Goal: Use online tool/utility: Utilize a website feature to perform a specific function

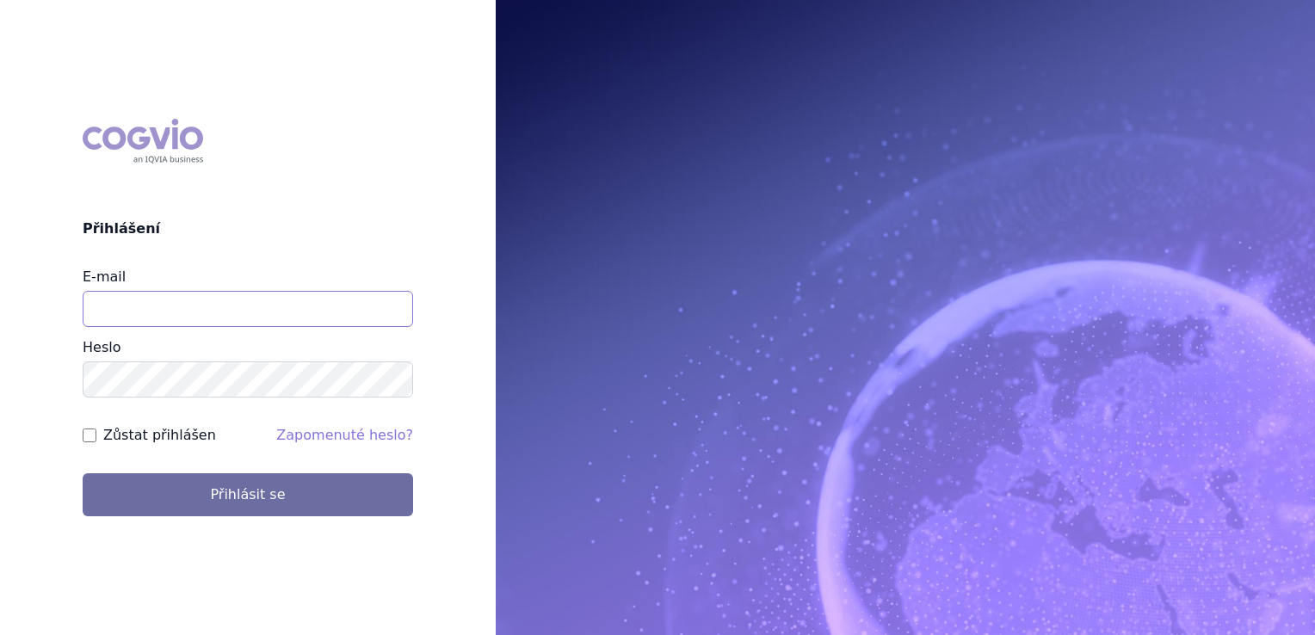
click at [287, 299] on input "E-mail" at bounding box center [248, 309] width 330 height 36
type input "klara.koubkova.ext@boehringer-ingelheim.com"
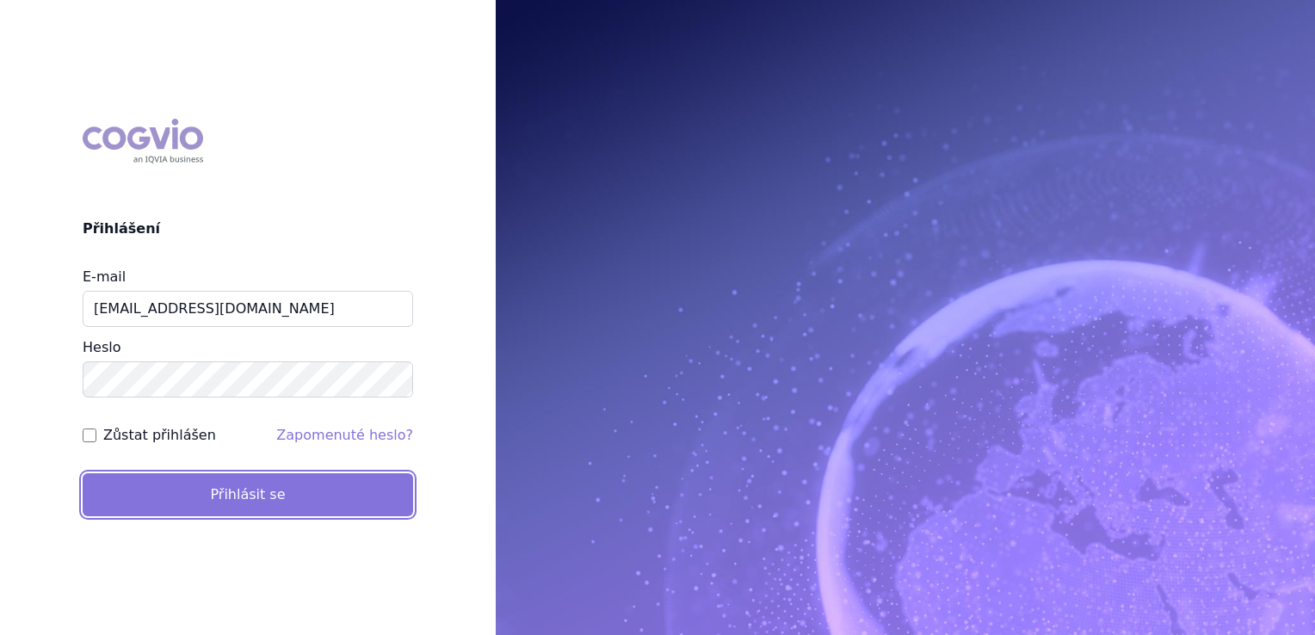
click at [247, 500] on button "Přihlásit se" at bounding box center [248, 494] width 330 height 43
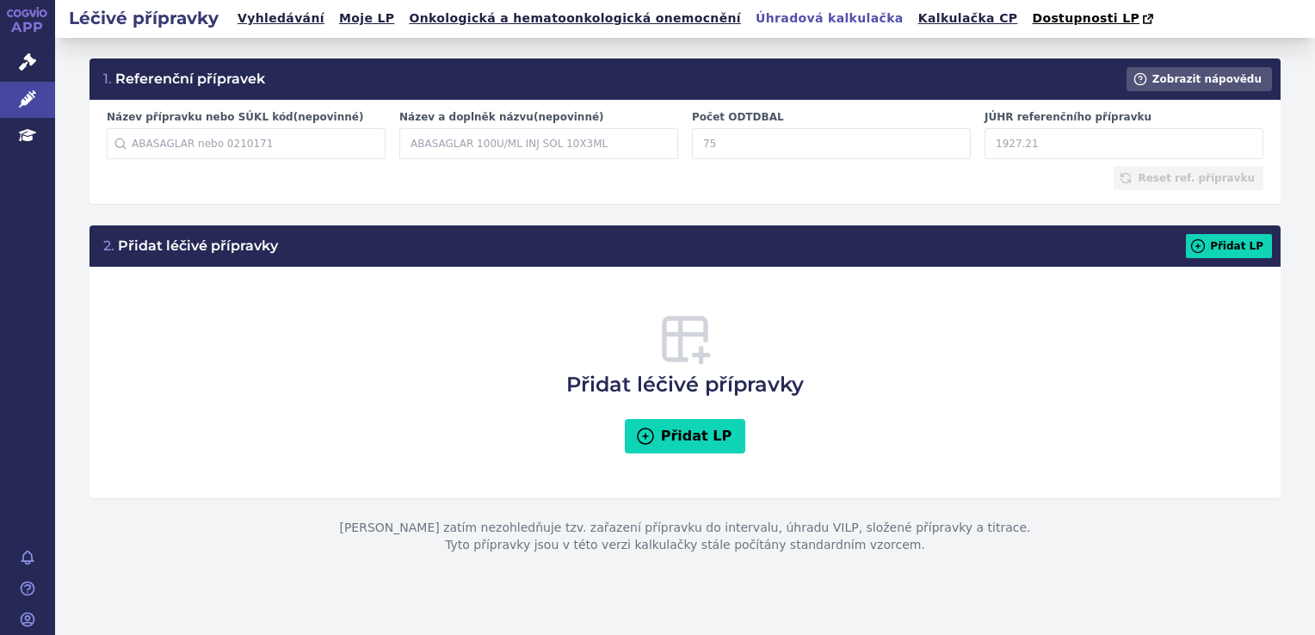
click at [757, 146] on input "Počet ODTDBAL" at bounding box center [831, 143] width 279 height 31
click at [798, 150] on input "Počet ODTDBAL" at bounding box center [831, 143] width 279 height 31
click at [769, 155] on input "Počet ODTDBAL" at bounding box center [831, 143] width 279 height 31
type input "28"
click at [1010, 150] on input "JÚHR referenčního přípravku" at bounding box center [1124, 143] width 279 height 31
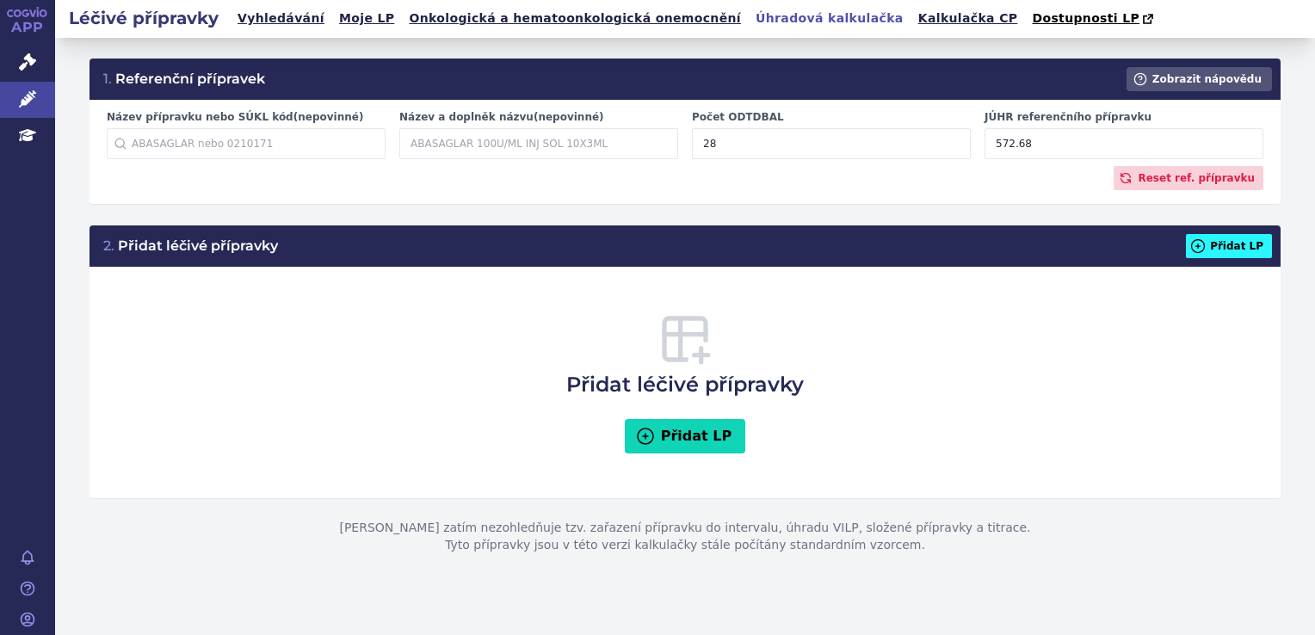
type input "572.68"
click at [1237, 258] on button "Přidat LP" at bounding box center [1229, 246] width 86 height 24
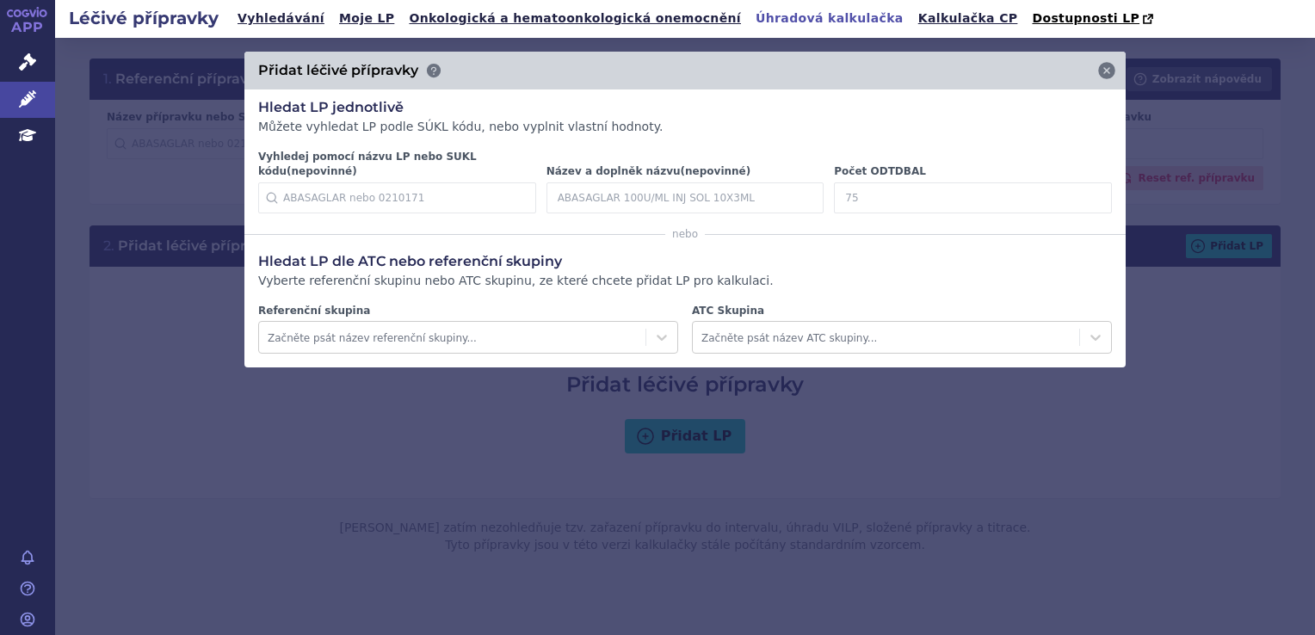
click at [880, 188] on input "Počet ODTDBAL" at bounding box center [973, 197] width 278 height 31
type input "28"
click at [1078, 188] on icon at bounding box center [1086, 198] width 21 height 21
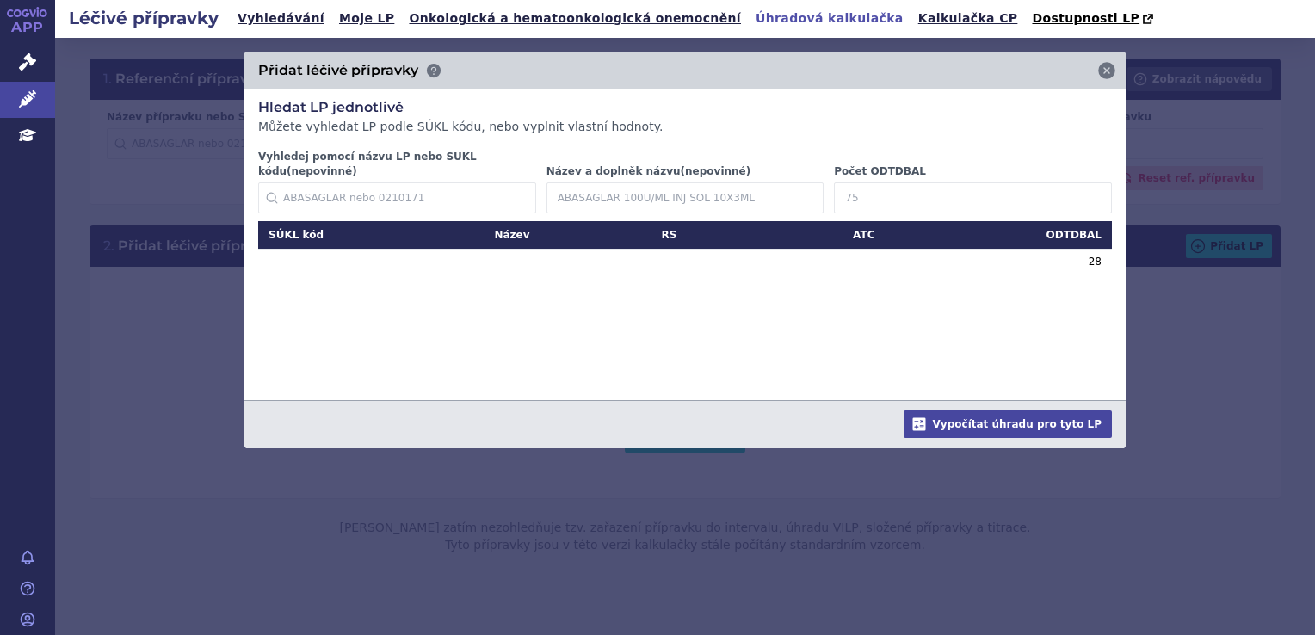
click at [871, 190] on input "Počet ODTDBAL" at bounding box center [973, 197] width 278 height 31
type input "2"
type input "30"
click at [1084, 189] on icon at bounding box center [1086, 197] width 17 height 17
click at [924, 182] on input "Počet ODTDBAL" at bounding box center [973, 197] width 278 height 31
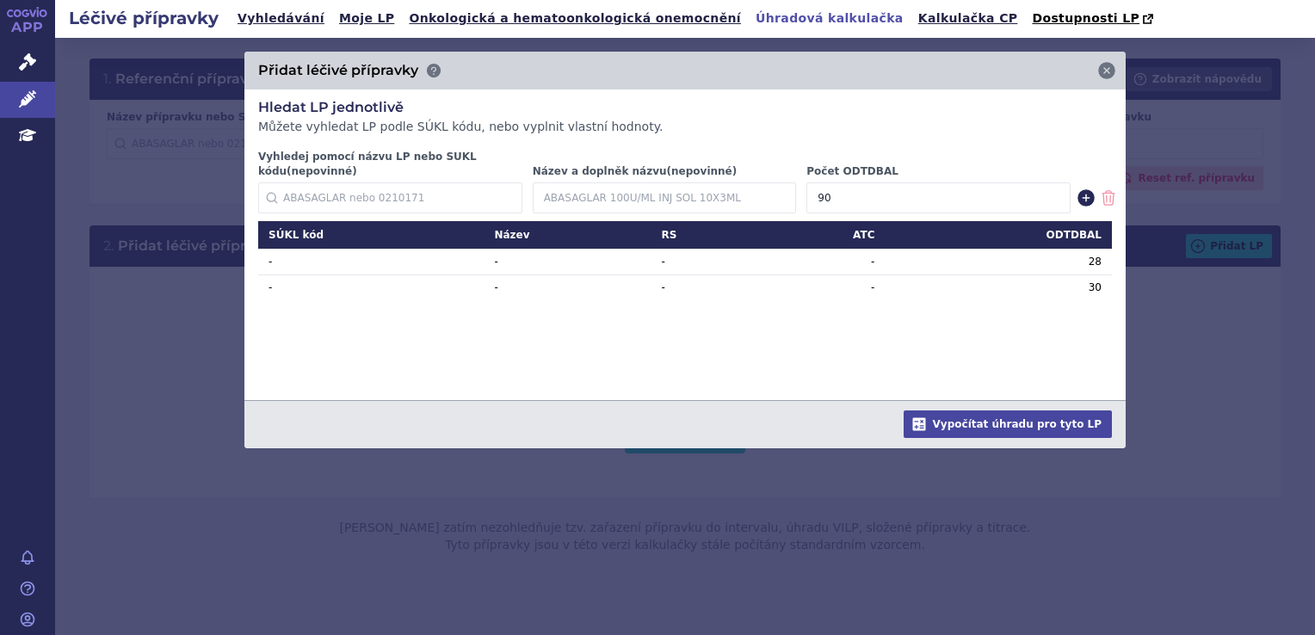
type input "90"
click at [1081, 192] on icon at bounding box center [1086, 198] width 21 height 21
click at [916, 182] on input "Počet ODTDBAL" at bounding box center [973, 197] width 278 height 31
click at [916, 182] on input "Počet ODTDBAL" at bounding box center [938, 197] width 264 height 31
type input "100"
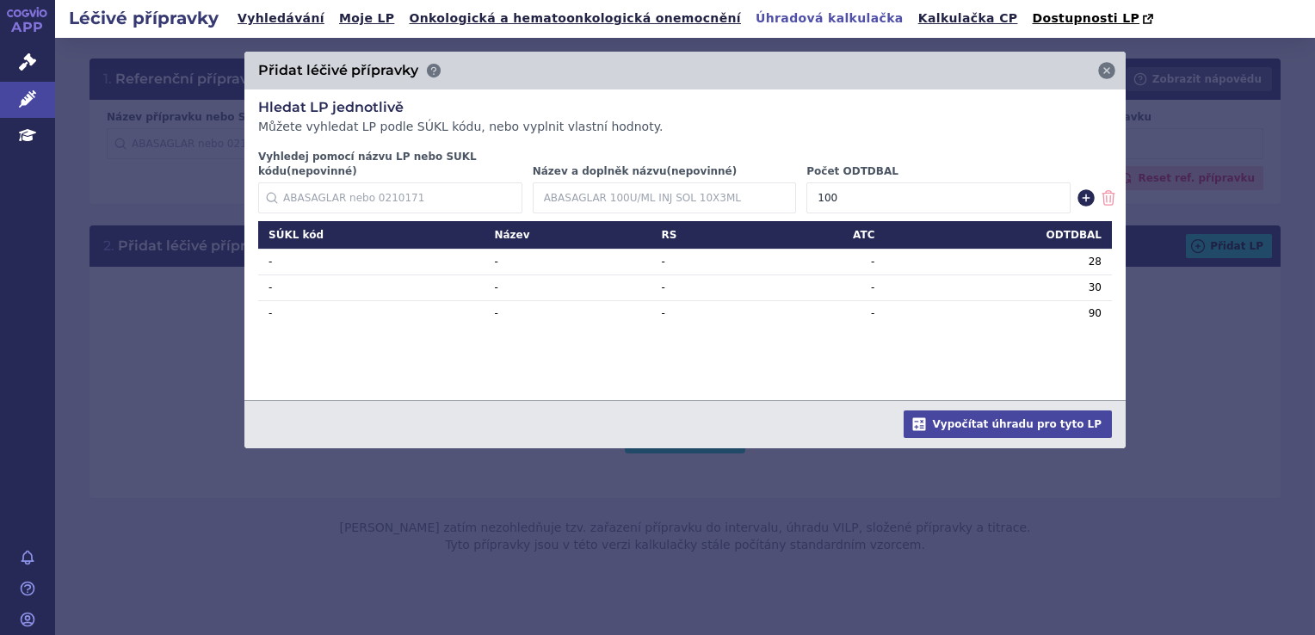
click at [1086, 190] on icon at bounding box center [1086, 197] width 17 height 17
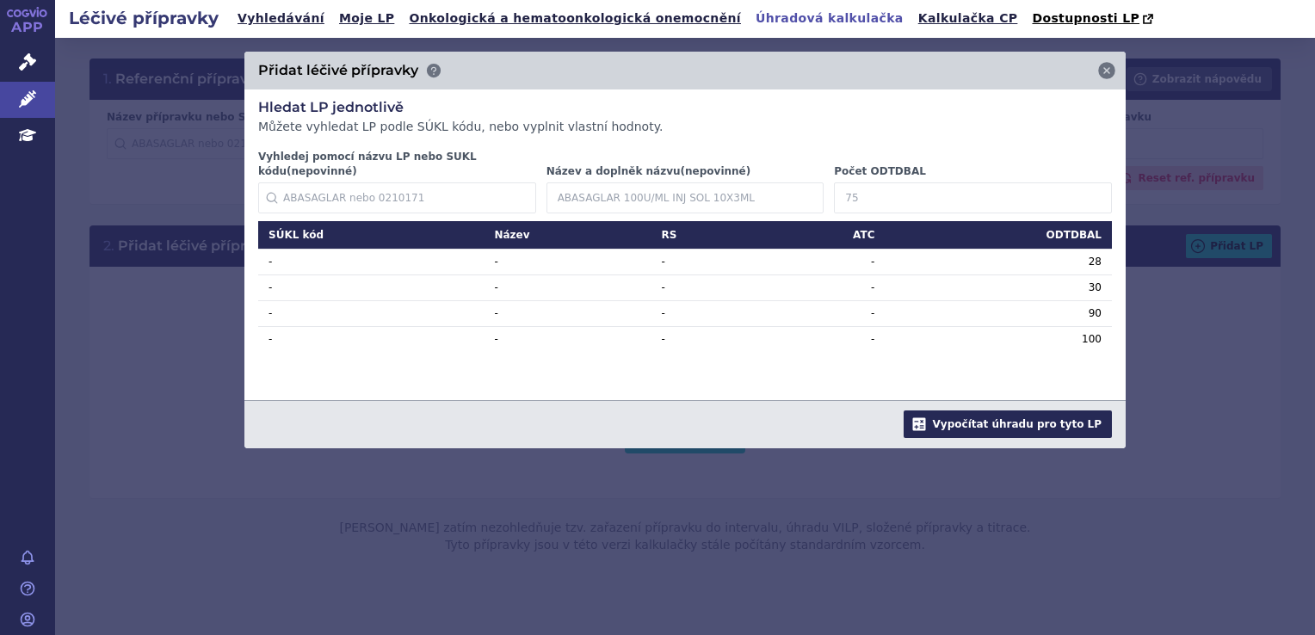
click at [1048, 411] on button "Vypočítat úhradu pro tyto LP" at bounding box center [1008, 425] width 208 height 28
